Goal: Task Accomplishment & Management: Use online tool/utility

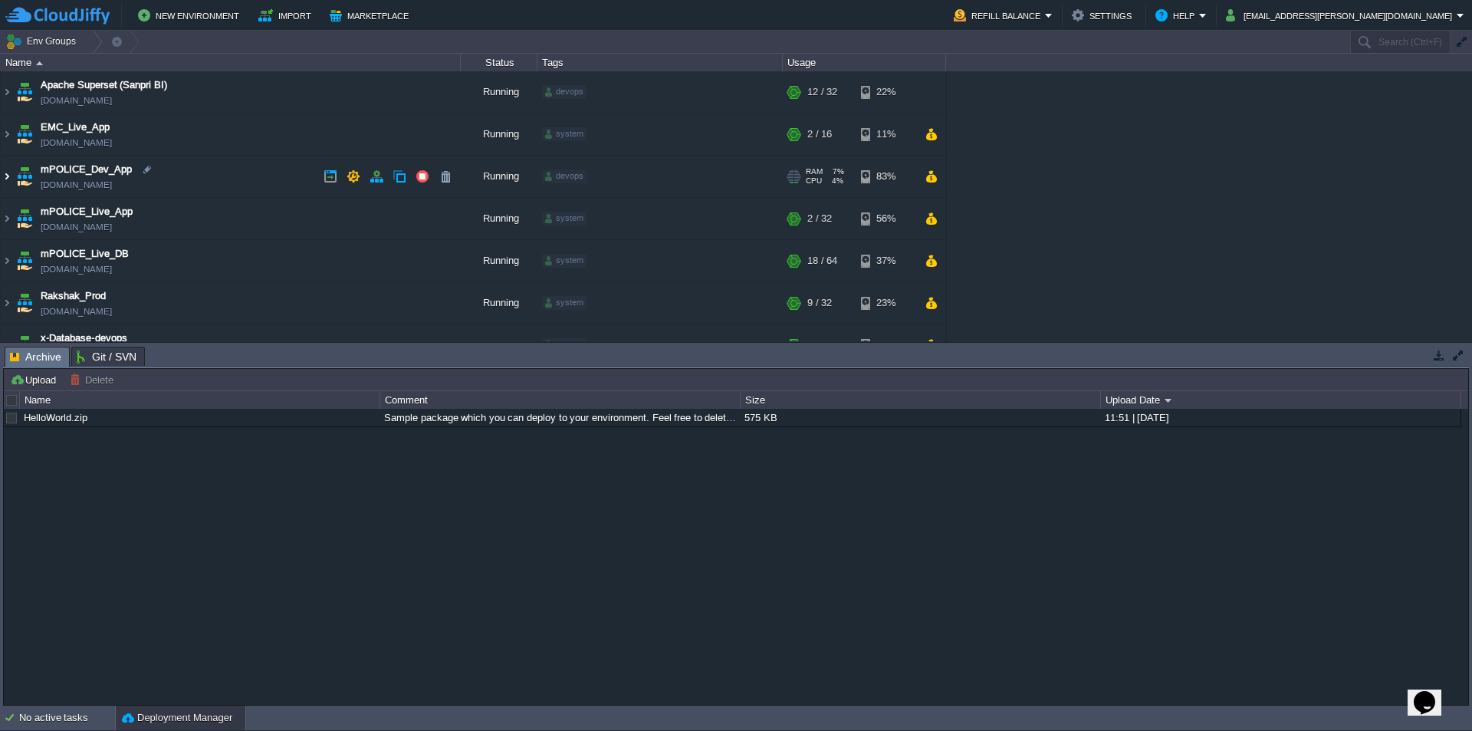
click at [5, 175] on img at bounding box center [7, 176] width 12 height 41
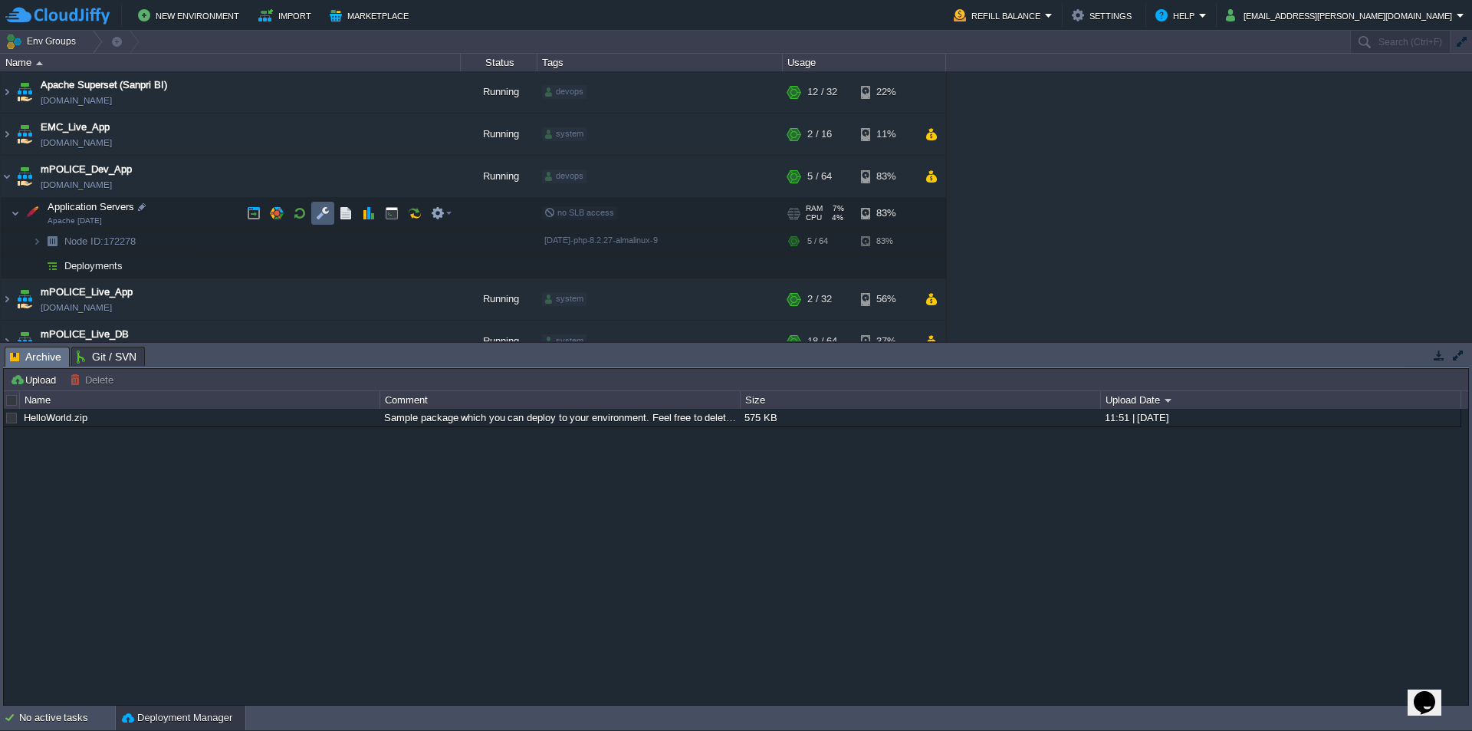
click at [317, 211] on button "button" at bounding box center [323, 213] width 14 height 14
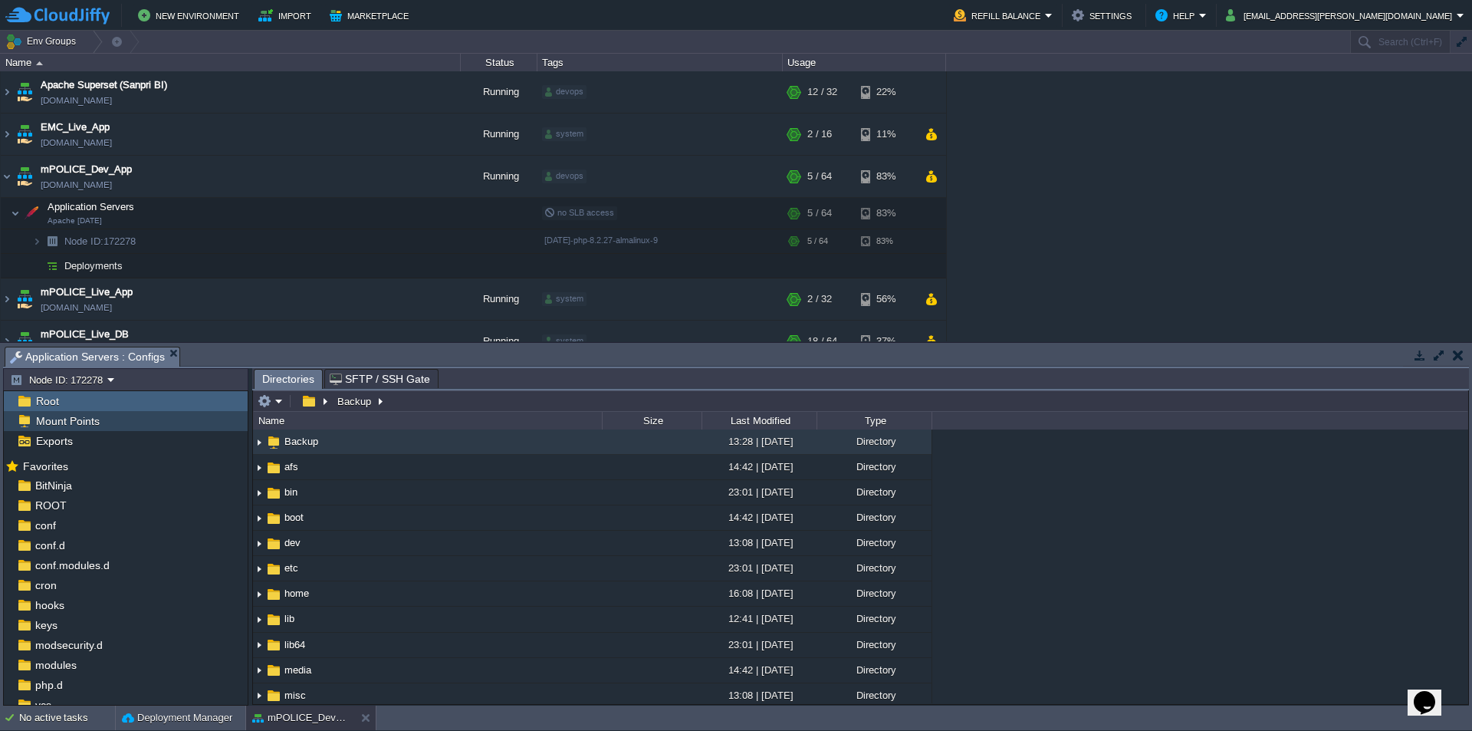
click at [78, 419] on span "Mount Points" at bounding box center [67, 421] width 69 height 14
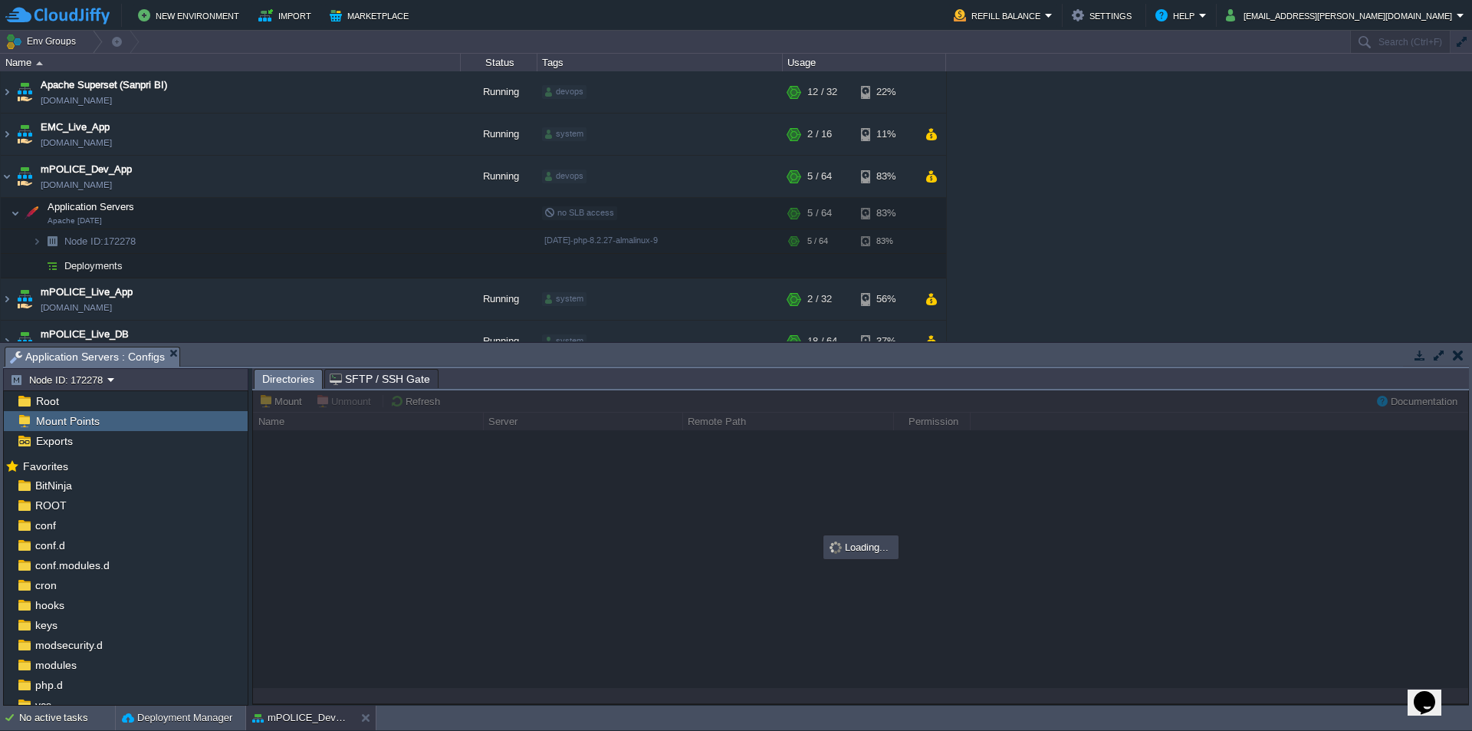
type input "/Backup"
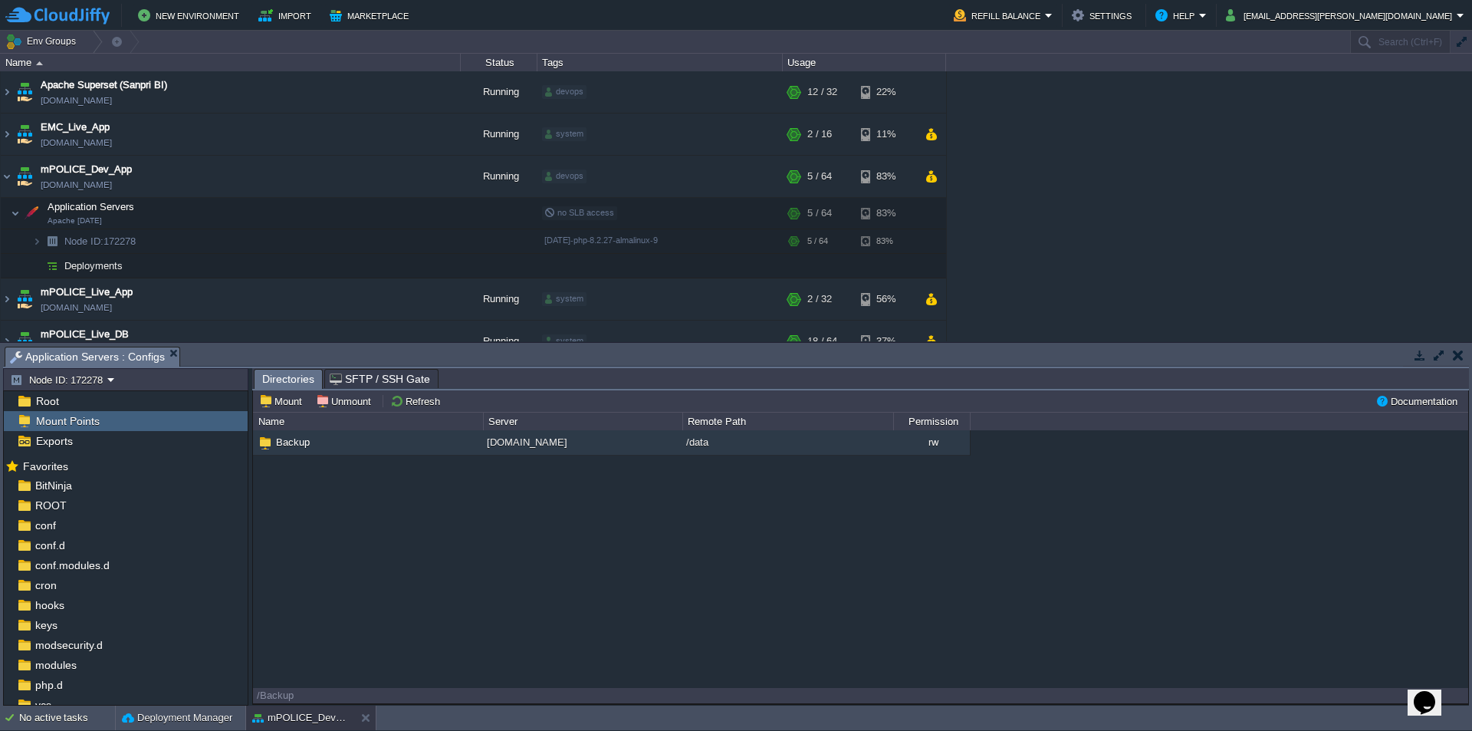
click at [469, 400] on td "Mount Unmount Refresh" at bounding box center [813, 401] width 1117 height 18
click at [394, 215] on button "button" at bounding box center [392, 213] width 14 height 14
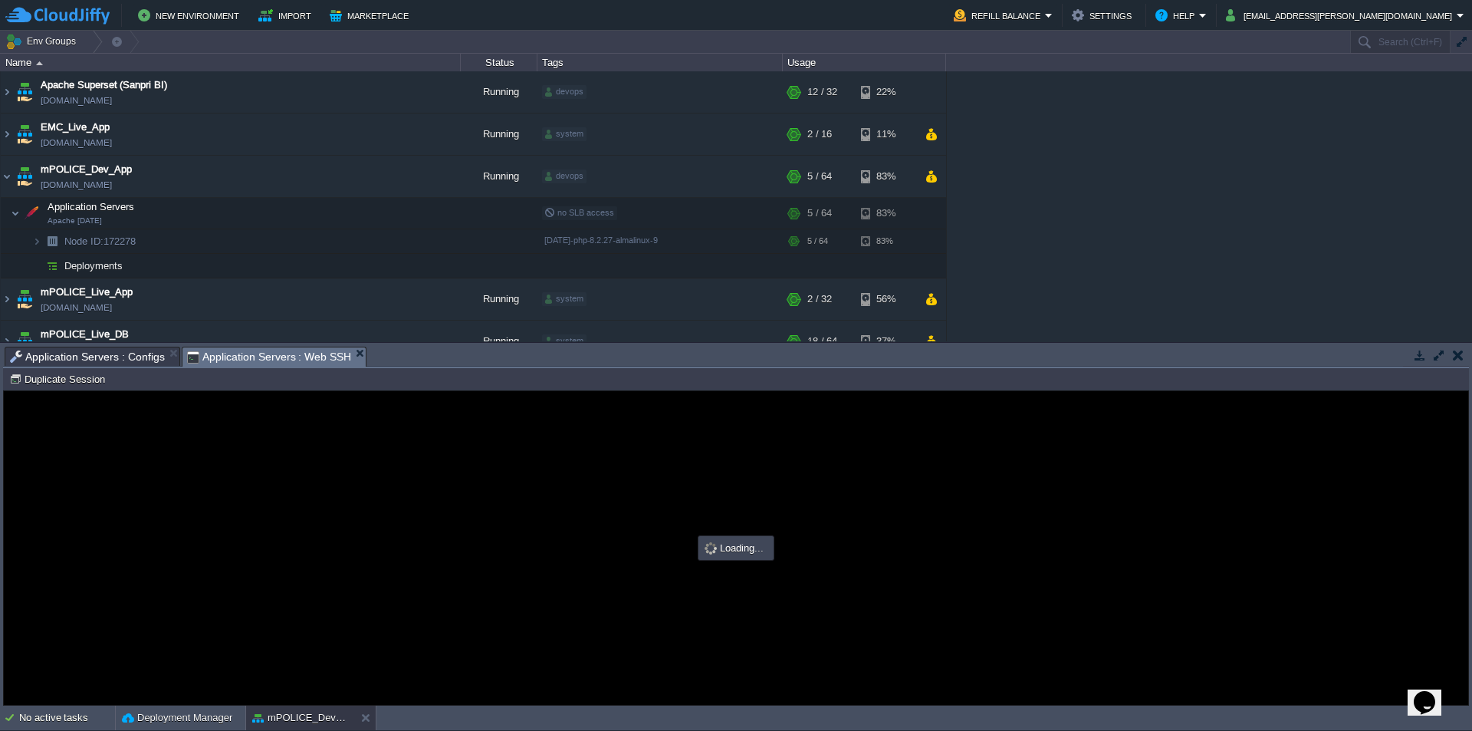
click at [104, 350] on span "Application Servers : Configs" at bounding box center [87, 356] width 155 height 18
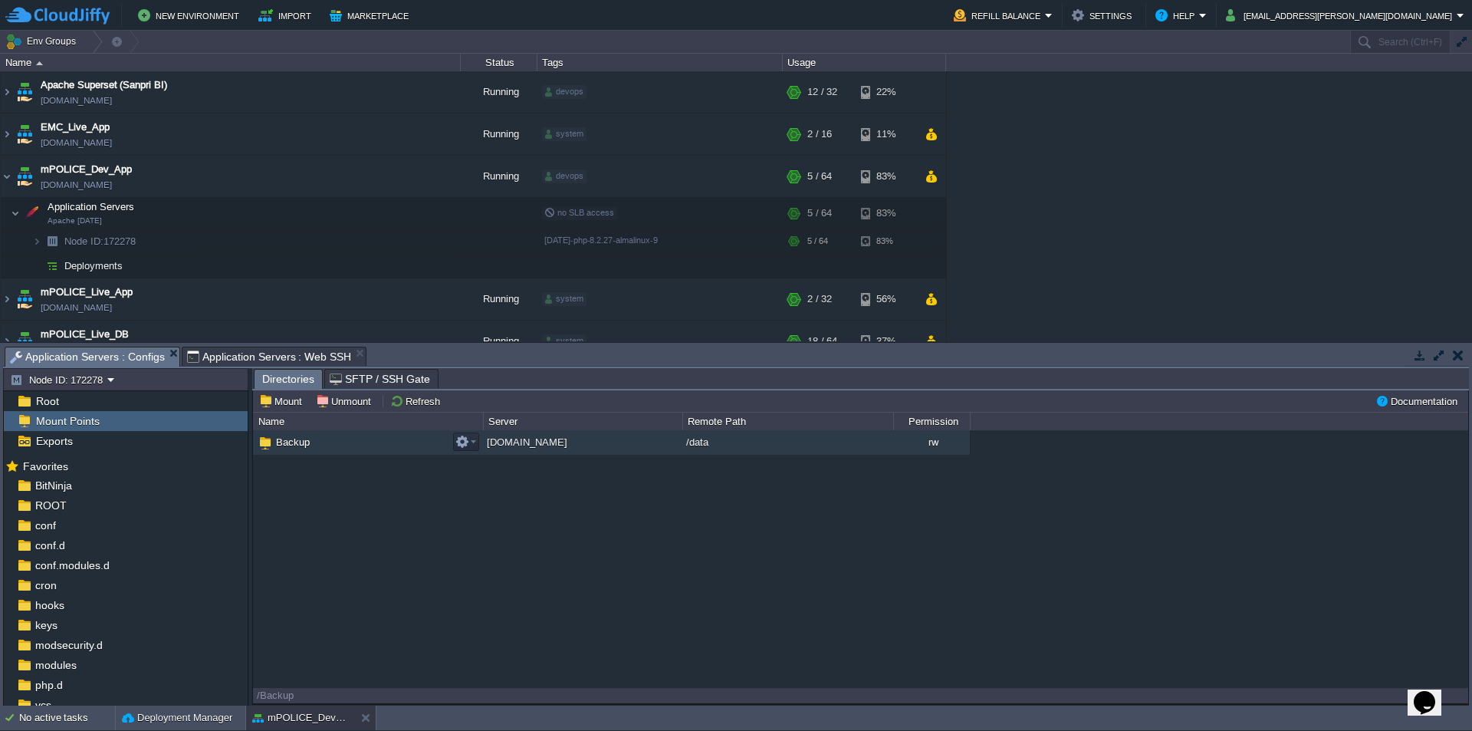
click at [288, 444] on span "Backup" at bounding box center [293, 442] width 38 height 13
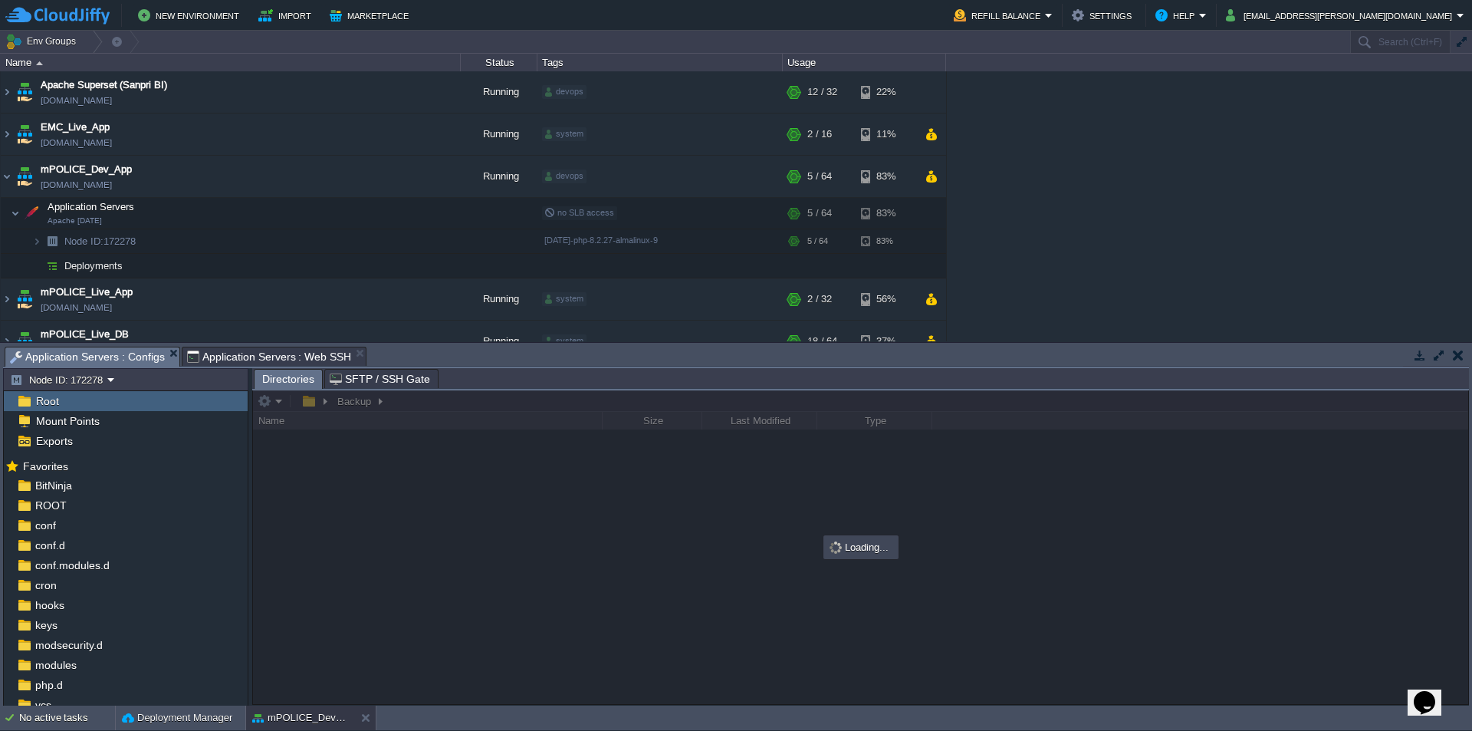
click at [462, 401] on div at bounding box center [860, 547] width 1215 height 314
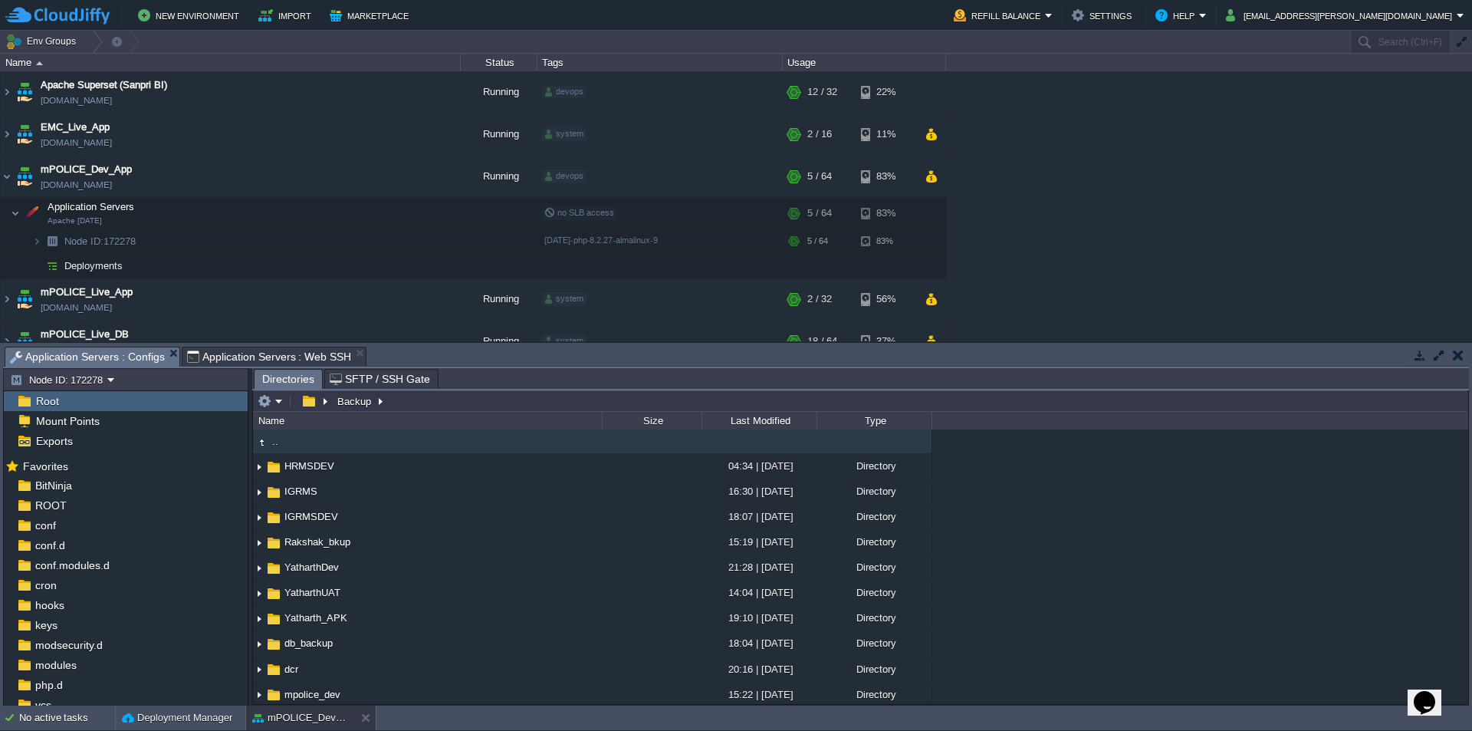
type input "/Backup"
click at [464, 401] on input "/Backup" at bounding box center [860, 400] width 1215 height 21
click at [290, 355] on span "Application Servers : Web SSH" at bounding box center [269, 356] width 165 height 18
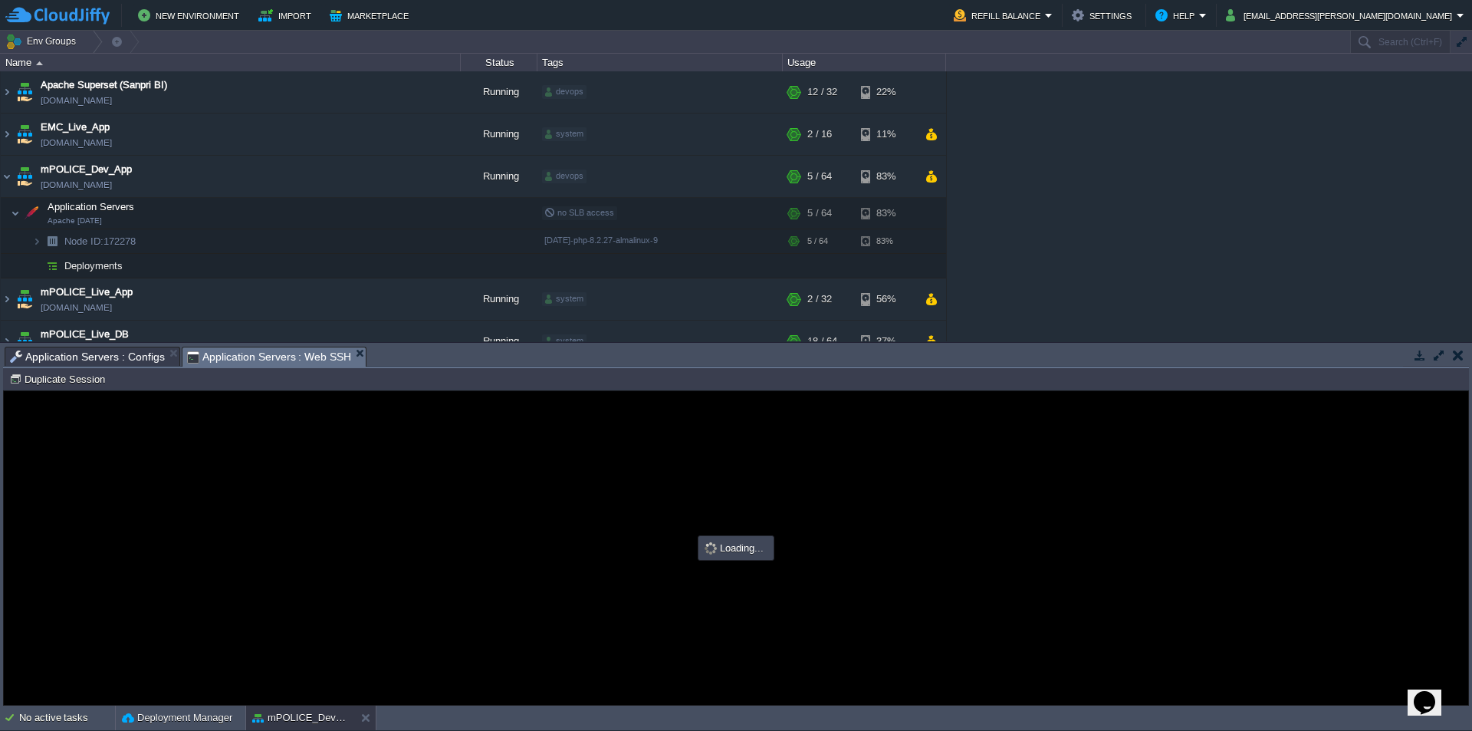
type input "#000000"
